Goal: Transaction & Acquisition: Book appointment/travel/reservation

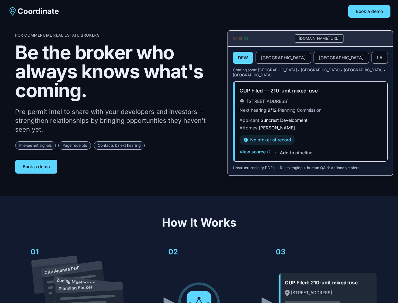
click at [199, 151] on div "For Commercial Real Estate Brokers Be the broker who always knows what's coming…" at bounding box center [116, 103] width 202 height 141
click at [370, 11] on button "Book a demo" at bounding box center [369, 11] width 42 height 13
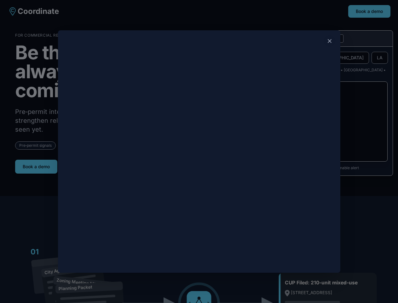
click at [36, 164] on div at bounding box center [199, 151] width 398 height 303
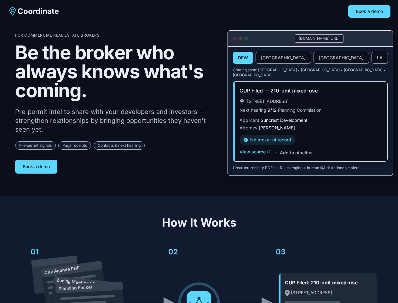
click at [243, 58] on button "DFW" at bounding box center [243, 58] width 20 height 12
click at [268, 58] on button "[GEOGRAPHIC_DATA]" at bounding box center [283, 58] width 55 height 12
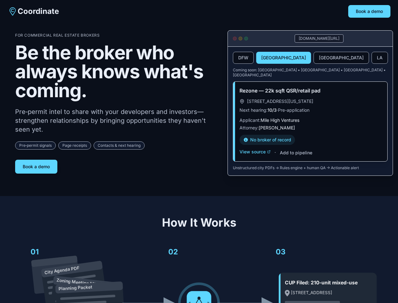
click at [314, 58] on button "[GEOGRAPHIC_DATA]" at bounding box center [341, 58] width 55 height 12
click at [372, 58] on button "LA" at bounding box center [380, 58] width 16 height 12
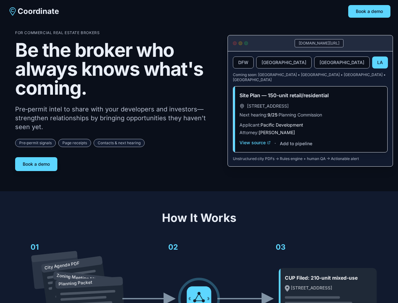
click at [255, 147] on div "Site Plan — 150-unit retail/residential [STREET_ADDRESS] Next hearing: 9/25 · P…" at bounding box center [310, 119] width 154 height 66
click at [296, 148] on div "Site Plan — 150-unit retail/residential [STREET_ADDRESS] Next hearing: 9/25 · P…" at bounding box center [310, 119] width 154 height 66
